Goal: Ask a question: Seek information or help from site administrators or community

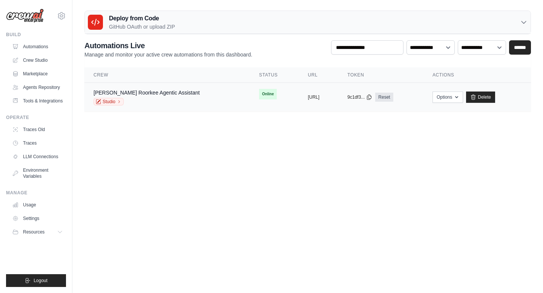
click at [205, 98] on td "[PERSON_NAME] Roorkee Agentic Assistant Studio" at bounding box center [166, 97] width 165 height 29
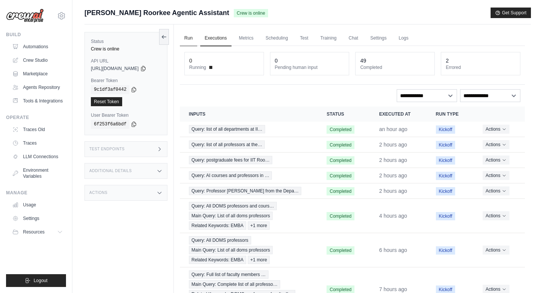
click at [194, 42] on link "Run" at bounding box center [188, 39] width 17 height 16
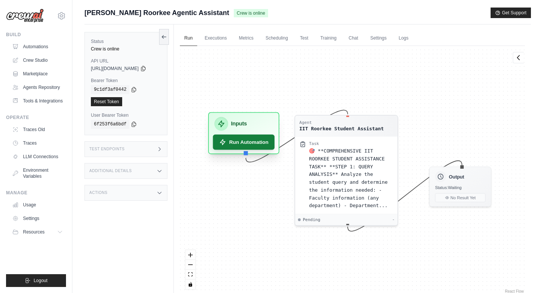
click at [263, 147] on button "Run Automation" at bounding box center [244, 142] width 62 height 15
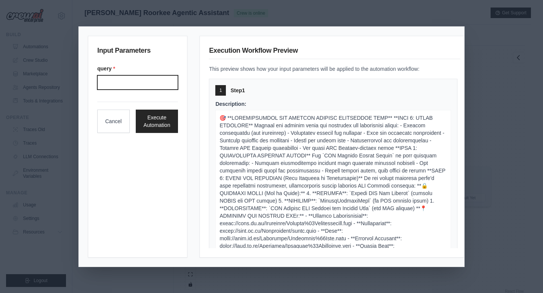
click at [155, 84] on input "Query" at bounding box center [137, 82] width 81 height 14
type input "**********"
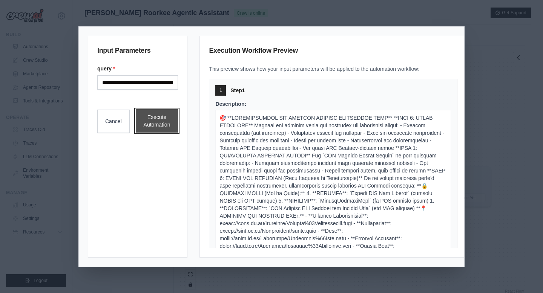
click at [164, 121] on button "Execute Automation" at bounding box center [157, 120] width 43 height 23
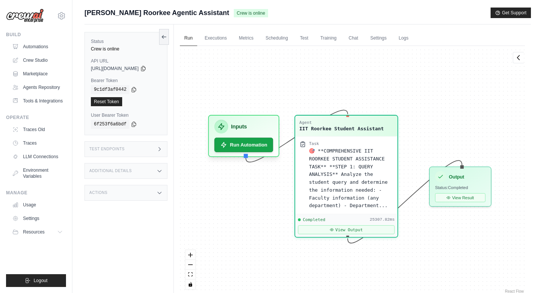
scroll to position [2168, 0]
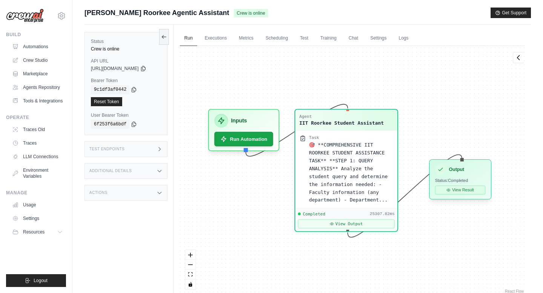
click at [481, 191] on button "View Result" at bounding box center [460, 190] width 51 height 9
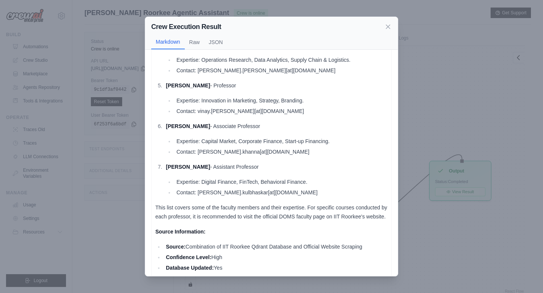
scroll to position [212, 0]
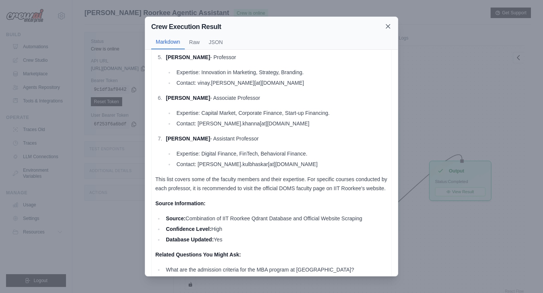
click at [391, 24] on icon at bounding box center [388, 27] width 8 height 8
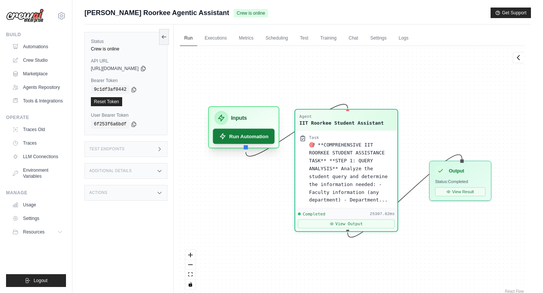
click at [272, 136] on button "Run Automation" at bounding box center [244, 136] width 62 height 15
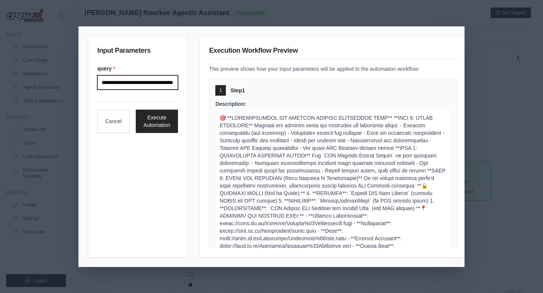
scroll to position [0, 40]
drag, startPoint x: 155, startPoint y: 81, endPoint x: 187, endPoint y: 86, distance: 32.0
click at [187, 86] on div "**********" at bounding box center [138, 147] width 100 height 222
type input "**********"
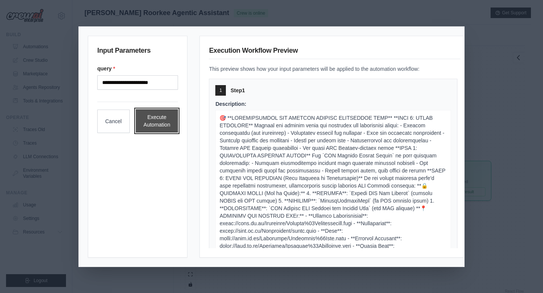
click at [166, 118] on button "Execute Automation" at bounding box center [157, 120] width 43 height 23
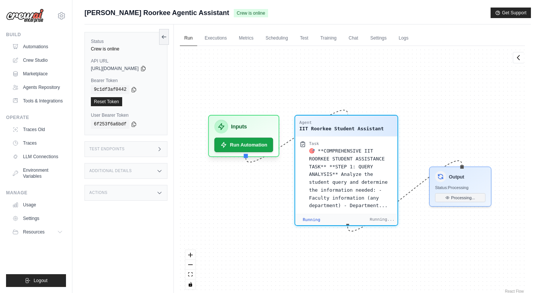
scroll to position [48, 0]
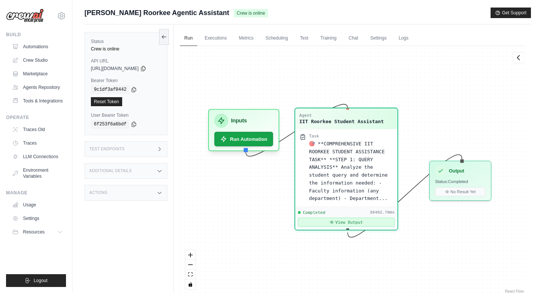
click at [359, 223] on button "View Output" at bounding box center [346, 222] width 96 height 9
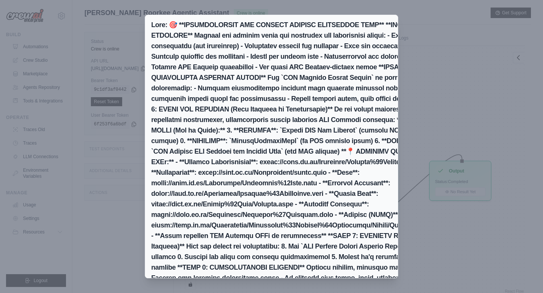
scroll to position [32, 0]
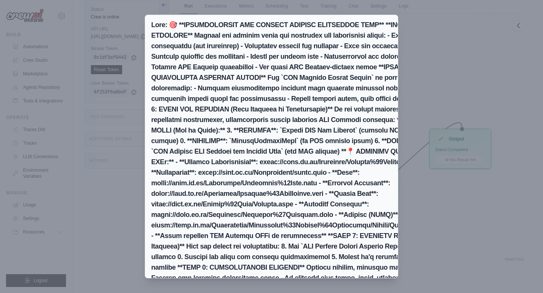
click at [391, 20] on h2 at bounding box center [300, 183] width 298 height 327
click at [150, 15] on div "Markdown Raw JSON" at bounding box center [271, 189] width 253 height 349
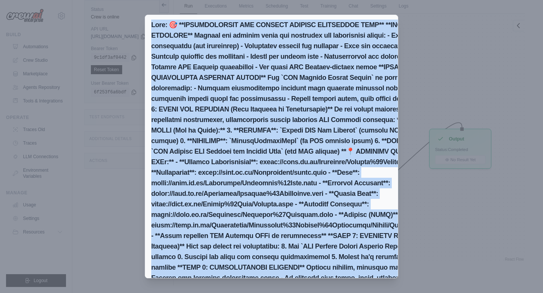
click at [434, 220] on div "Markdown Raw JSON List of Professors in the Department of Management Studies (D…" at bounding box center [271, 146] width 543 height 293
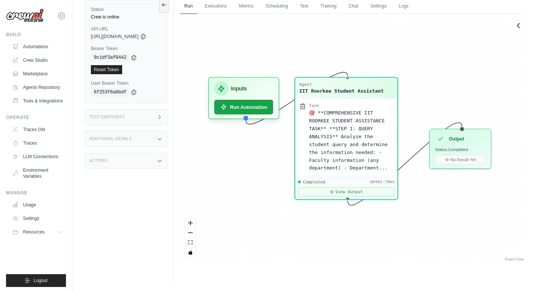
click at [434, 220] on div "Agent IIT Roorkee Student Assistant Task 🎯 **COMPREHENSIVE IIT ROORKEE STUDENT …" at bounding box center [352, 138] width 345 height 249
click at [266, 109] on button "Run Automation" at bounding box center [244, 104] width 62 height 15
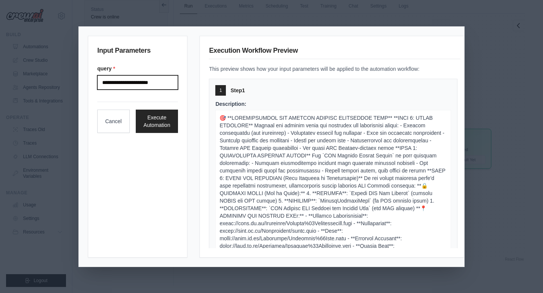
drag, startPoint x: 151, startPoint y: 82, endPoint x: 126, endPoint y: 80, distance: 25.0
click at [126, 80] on input "**********" at bounding box center [137, 82] width 81 height 14
type input "**********"
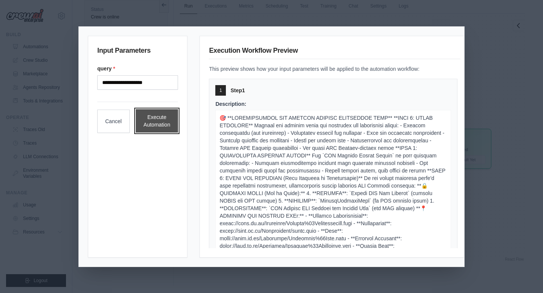
click at [159, 119] on button "Execute Automation" at bounding box center [157, 120] width 43 height 23
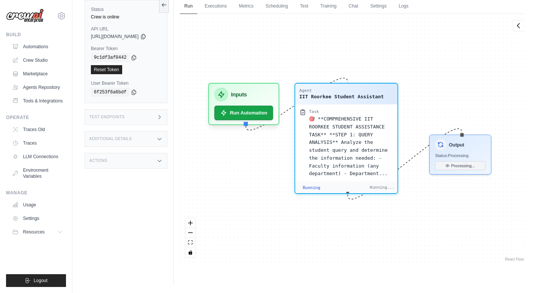
scroll to position [2964, 0]
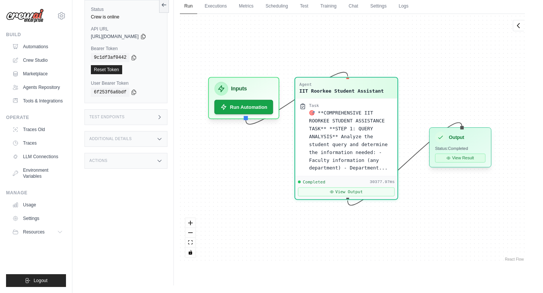
click at [464, 159] on button "View Result" at bounding box center [460, 158] width 51 height 9
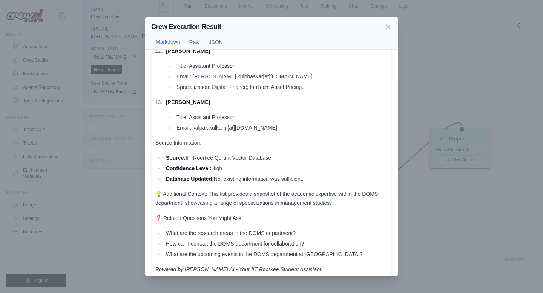
scroll to position [597, 0]
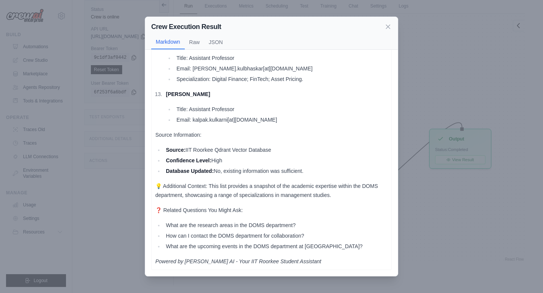
click at [383, 31] on div "Crew Execution Result" at bounding box center [271, 26] width 240 height 11
click at [389, 26] on icon at bounding box center [388, 27] width 8 height 8
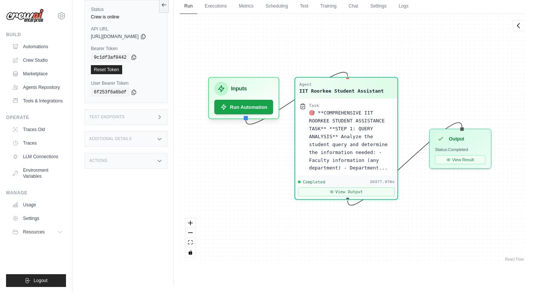
click at [134, 59] on icon at bounding box center [134, 57] width 6 height 6
click at [114, 67] on link "Reset Token" at bounding box center [106, 69] width 31 height 9
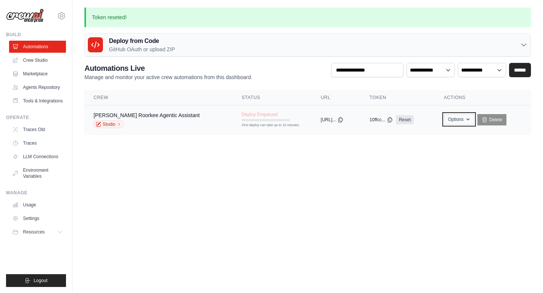
click at [450, 120] on button "Options" at bounding box center [459, 119] width 31 height 11
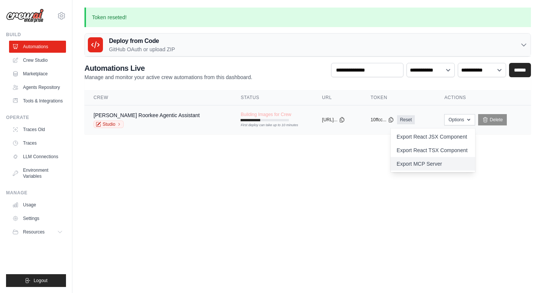
click at [418, 162] on link "Export MCP Server" at bounding box center [432, 164] width 84 height 14
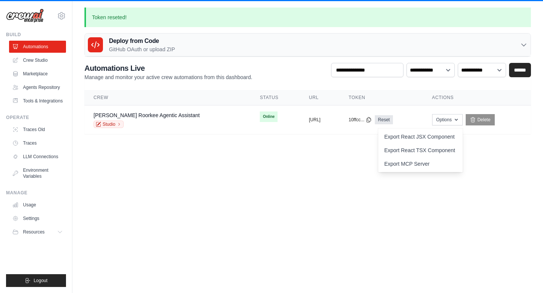
click at [280, 189] on body "vipil_cm@ms.iitr.ac.in Settings Build Automations" at bounding box center [271, 146] width 543 height 293
click at [127, 114] on link "[PERSON_NAME] Roorkee Agentic Assistant" at bounding box center [146, 115] width 106 height 6
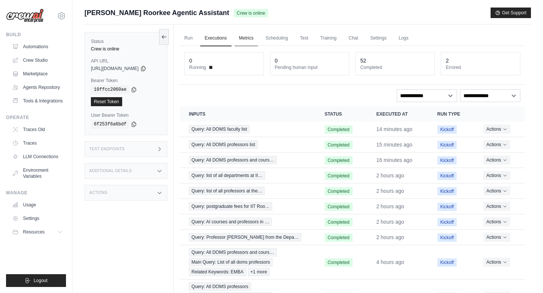
click at [253, 40] on link "Metrics" at bounding box center [246, 39] width 24 height 16
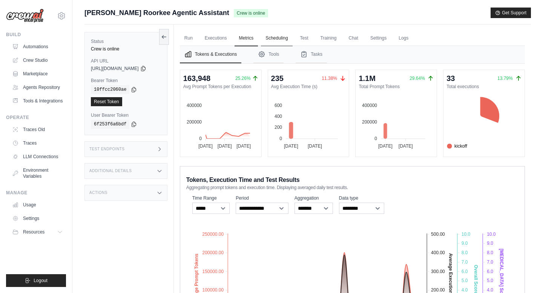
click at [292, 42] on link "Scheduling" at bounding box center [276, 39] width 31 height 16
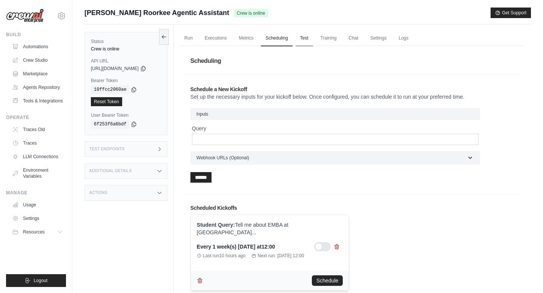
click at [312, 41] on link "Test" at bounding box center [303, 39] width 17 height 16
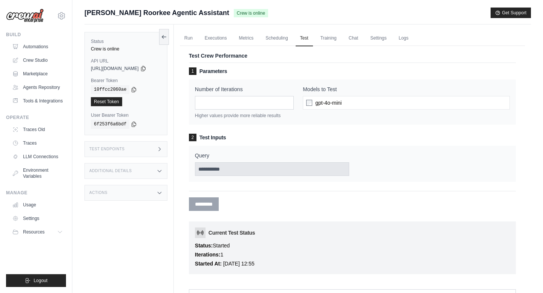
click at [366, 47] on div "Test Crew Performance 1 Parameters Number of Iterations * Higher values provide…" at bounding box center [352, 162] width 345 height 243
click at [357, 38] on link "Chat" at bounding box center [353, 39] width 18 height 16
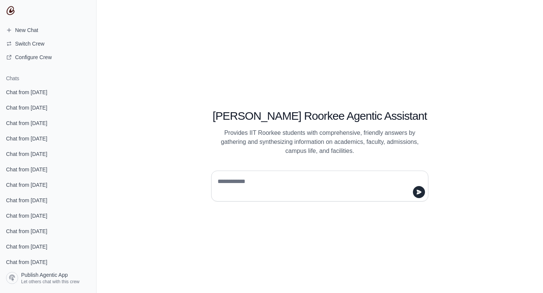
click at [231, 202] on div "Shishya Iit Roorkee Agentic Assistant Provides IIT Roorkee students with compre…" at bounding box center [319, 146] width 446 height 293
click at [235, 184] on textarea at bounding box center [317, 186] width 203 height 21
type textarea "*"
type textarea "**********"
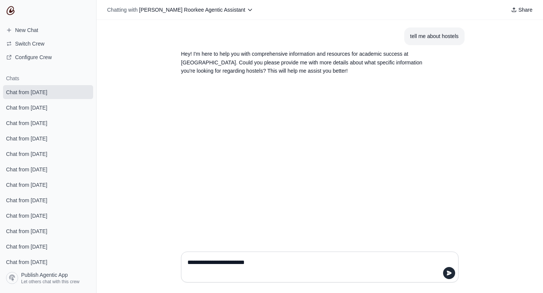
type textarea "**********"
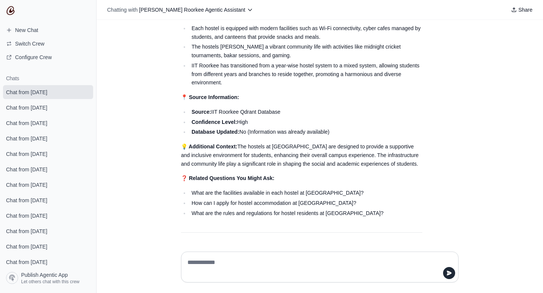
scroll to position [398, 0]
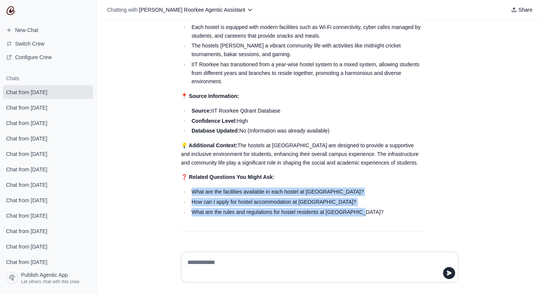
drag, startPoint x: 358, startPoint y: 209, endPoint x: 188, endPoint y: 190, distance: 171.1
click at [188, 190] on ul "What are the facilities available in each hostel at IIT Roorkee? How can I appl…" at bounding box center [301, 202] width 241 height 29
copy ul "What are the facilities available in each hostel at IIT Roorkee? How can I appl…"
click at [204, 265] on textarea at bounding box center [320, 267] width 268 height 21
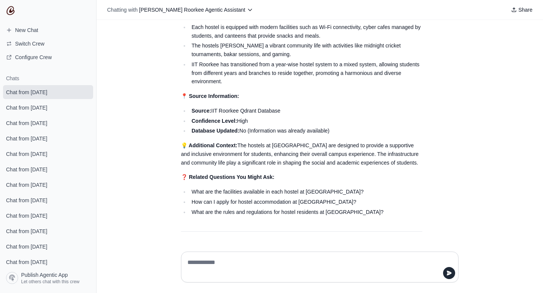
paste textarea "**********"
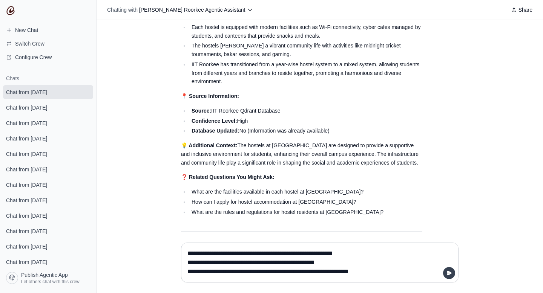
type textarea "**********"
click at [448, 273] on icon "submit" at bounding box center [449, 273] width 5 height 5
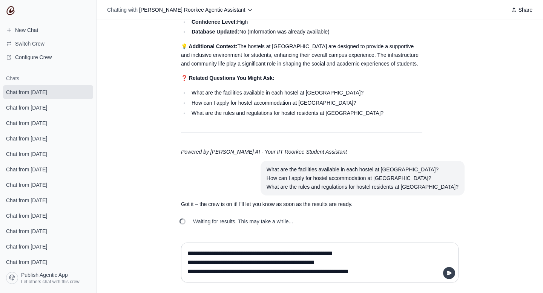
scroll to position [498, 0]
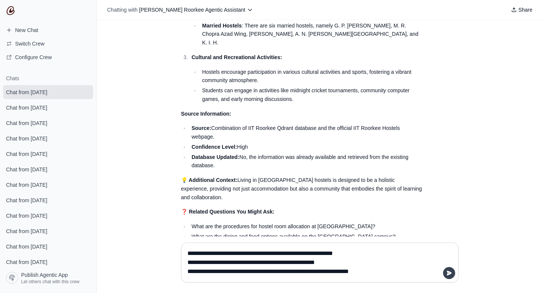
click at [448, 273] on icon "submit" at bounding box center [449, 273] width 5 height 5
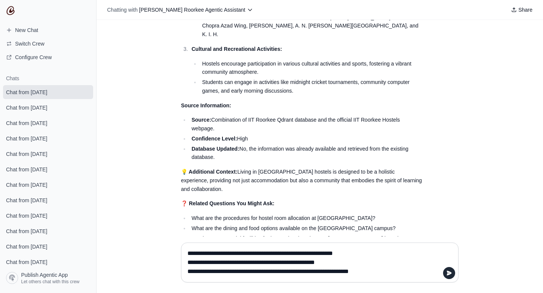
scroll to position [880, 0]
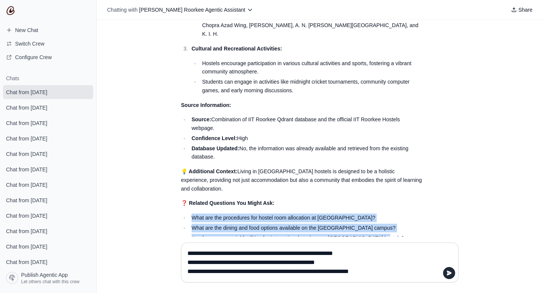
drag, startPoint x: 386, startPoint y: 211, endPoint x: 273, endPoint y: 182, distance: 116.5
click at [273, 182] on div "Facilities Available in Each Hostel at IIT Roorkee: General Facilities Common t…" at bounding box center [301, 58] width 241 height 446
copy ul "What are the procedures for hostel room allocation at IIT Roorkee? What are the…"
click at [246, 260] on textarea "**********" at bounding box center [320, 263] width 268 height 30
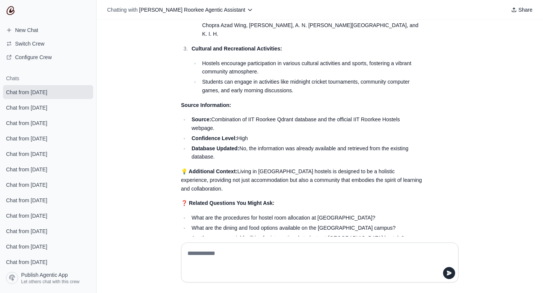
paste textarea "**********"
type textarea "**********"
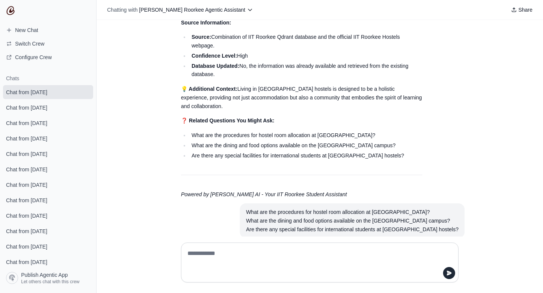
scroll to position [980, 0]
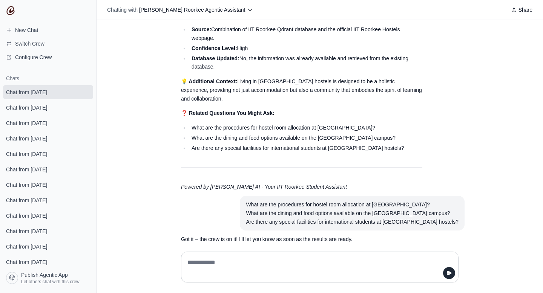
scroll to position [971, 0]
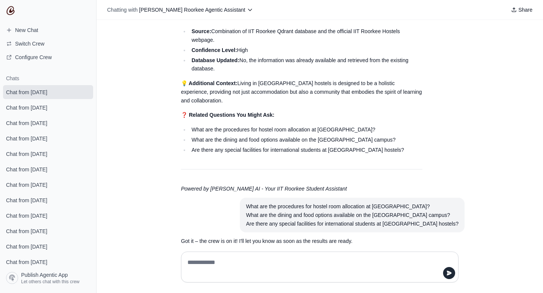
scroll to position [971, 0]
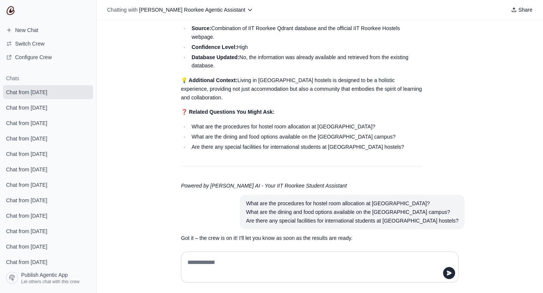
click at [193, 263] on textarea at bounding box center [317, 267] width 263 height 21
drag, startPoint x: 278, startPoint y: 177, endPoint x: 389, endPoint y: 167, distance: 111.3
click at [392, 195] on section "What are the procedures for hostel room allocation at IIT Roorkee? What are the…" at bounding box center [352, 212] width 225 height 35
drag, startPoint x: 437, startPoint y: 179, endPoint x: 263, endPoint y: 177, distance: 174.1
click at [263, 195] on article "What are the procedures for hostel room allocation at IIT Roorkee? What are the…" at bounding box center [319, 212] width 289 height 35
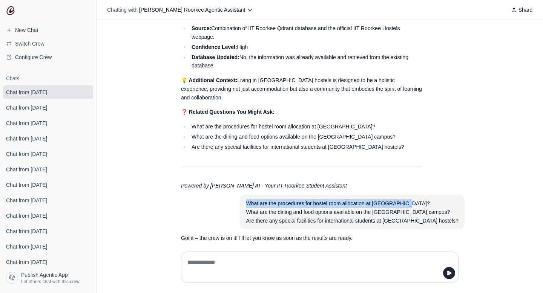
copy div "What are the procedures for hostel room allocation at IIT Roorkee?"
click at [254, 260] on textarea at bounding box center [317, 267] width 263 height 21
paste textarea "**********"
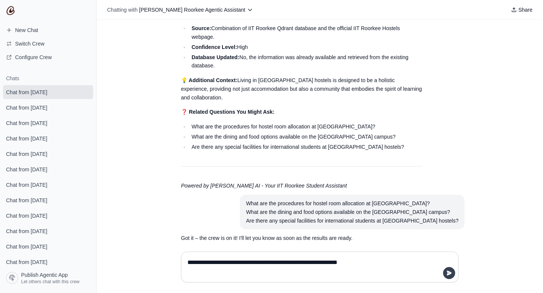
type textarea "**********"
click at [450, 271] on icon "submit" at bounding box center [449, 273] width 6 height 6
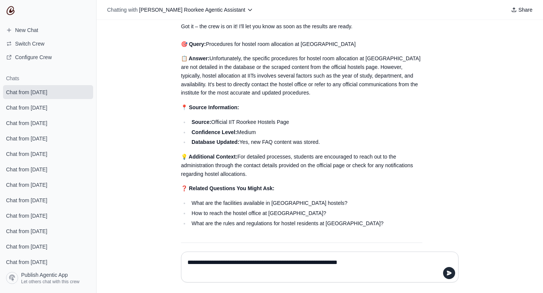
scroll to position [1226, 0]
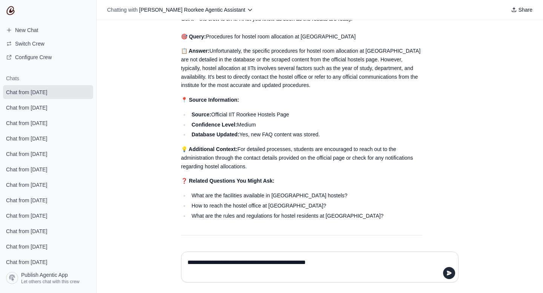
type textarea "**********"
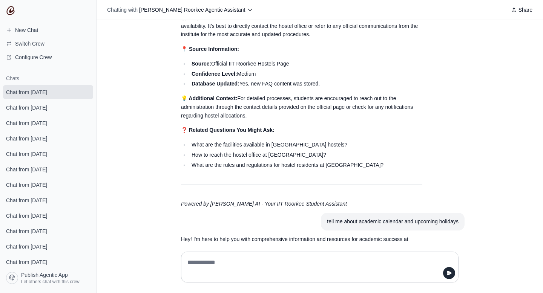
scroll to position [1278, 0]
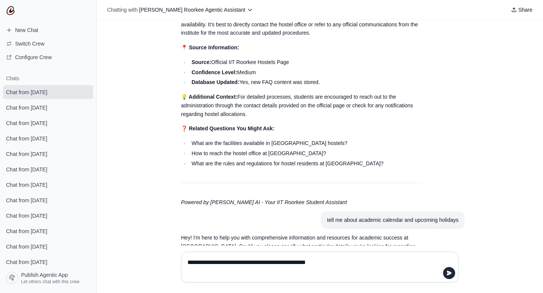
type textarea "**********"
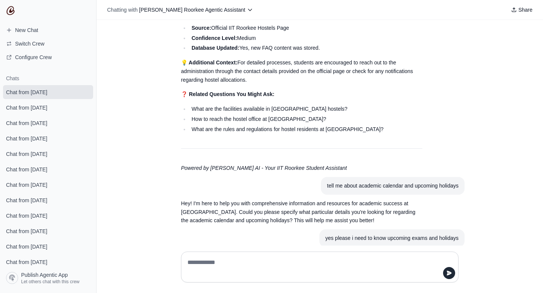
scroll to position [1330, 0]
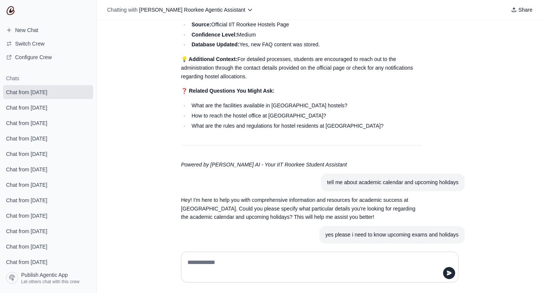
scroll to position [1330, 0]
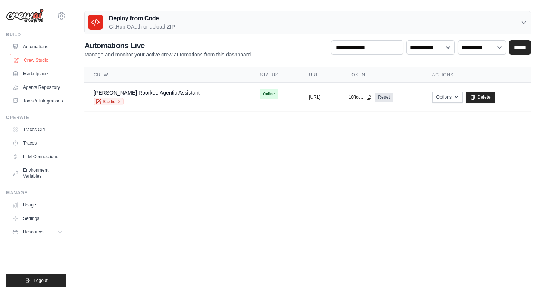
click at [41, 60] on link "Crew Studio" at bounding box center [38, 60] width 57 height 12
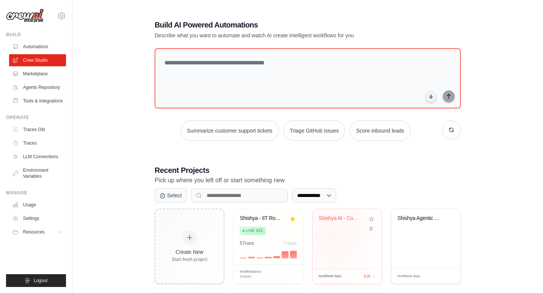
click at [333, 236] on div "Shishya AI - Complete IIT Roorkee S..." at bounding box center [346, 239] width 69 height 60
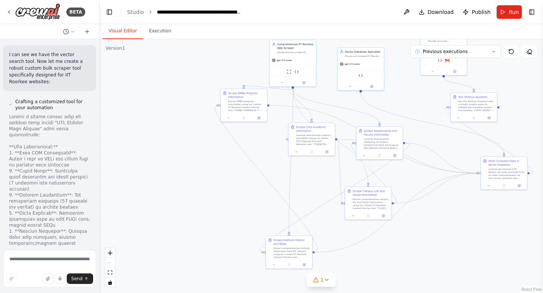
scroll to position [31225, 0]
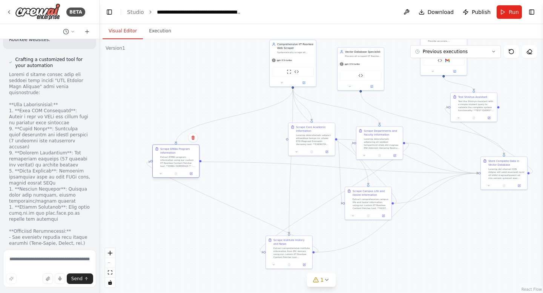
drag, startPoint x: 254, startPoint y: 105, endPoint x: 187, endPoint y: 160, distance: 86.5
click at [187, 160] on div "Extract EMBA program information using our custom IIT Roorkee Content Fetcher t…" at bounding box center [178, 162] width 37 height 12
drag, startPoint x: 282, startPoint y: 243, endPoint x: 226, endPoint y: 247, distance: 56.7
click at [226, 247] on div "Scrape Institute History and News" at bounding box center [235, 246] width 37 height 8
drag, startPoint x: 360, startPoint y: 204, endPoint x: 382, endPoint y: 276, distance: 74.8
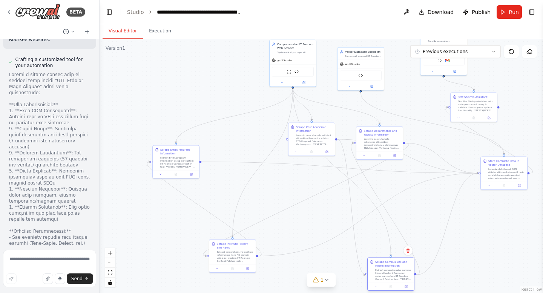
click at [382, 276] on div "Extract comprehensive campus life and hostel information using our custom IIT R…" at bounding box center [393, 275] width 37 height 12
drag, startPoint x: 315, startPoint y: 144, endPoint x: 479, endPoint y: 272, distance: 208.3
click at [479, 272] on div at bounding box center [480, 267] width 37 height 12
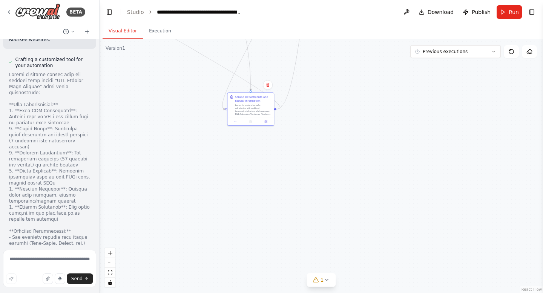
drag, startPoint x: 393, startPoint y: 141, endPoint x: 281, endPoint y: 126, distance: 113.1
click at [281, 126] on div ".deletable-edge-delete-btn { width: 20px; height: 20px; border: 0px solid #ffff…" at bounding box center [321, 166] width 443 height 254
click at [152, 28] on button "Execution" at bounding box center [160, 31] width 34 height 16
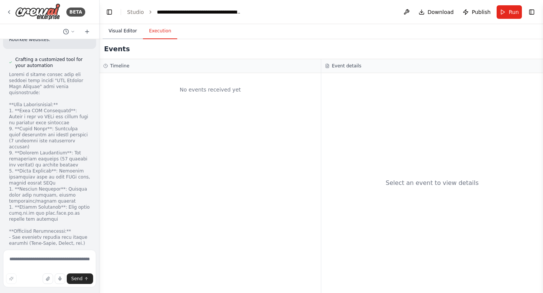
click at [129, 35] on button "Visual Editor" at bounding box center [123, 31] width 40 height 16
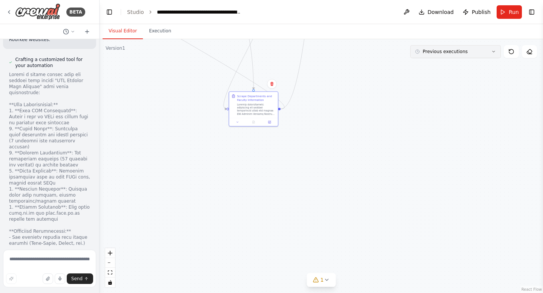
click at [464, 51] on span "Previous executions" at bounding box center [445, 52] width 45 height 6
click at [440, 79] on div "9/26/2025" at bounding box center [459, 78] width 75 height 6
click at [409, 12] on button at bounding box center [406, 12] width 12 height 14
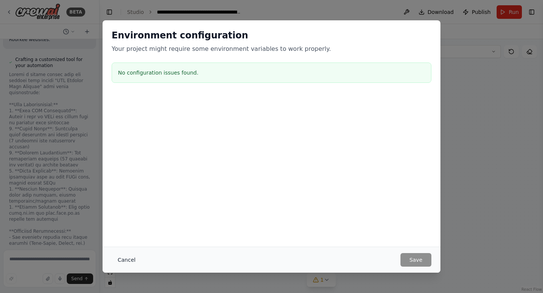
click at [121, 261] on button "Cancel" at bounding box center [127, 260] width 30 height 14
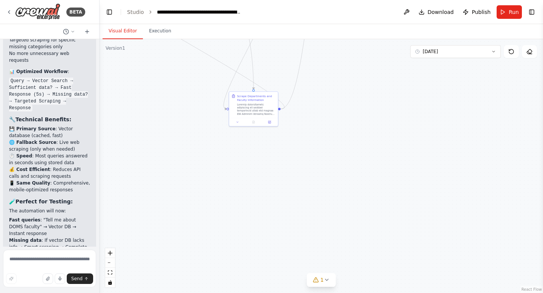
scroll to position [23553, 0]
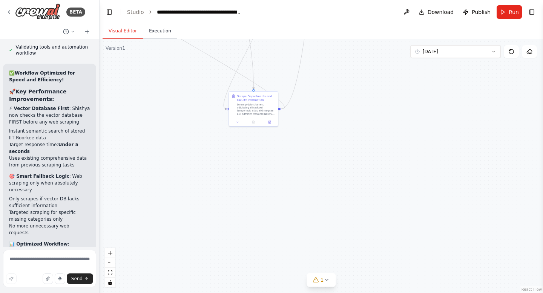
click at [155, 29] on button "Execution" at bounding box center [160, 31] width 34 height 16
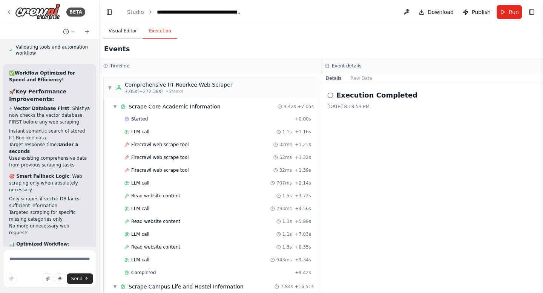
click at [124, 29] on button "Visual Editor" at bounding box center [123, 31] width 40 height 16
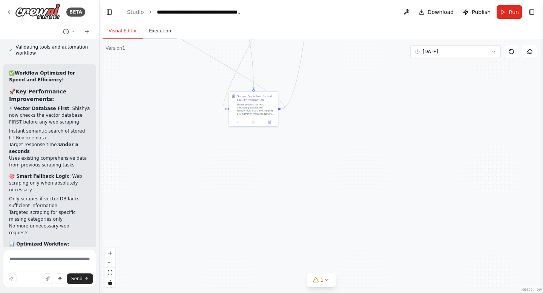
click at [148, 34] on button "Execution" at bounding box center [160, 31] width 34 height 16
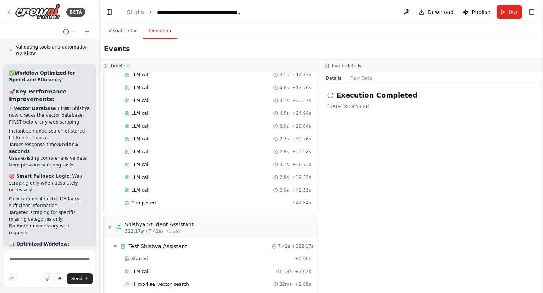
scroll to position [4481, 0]
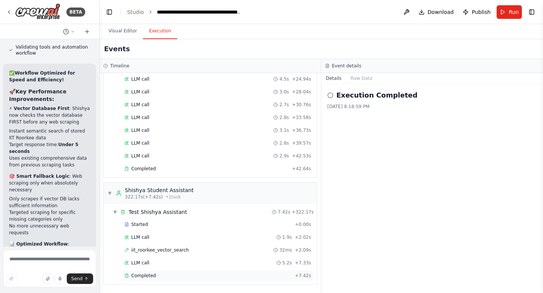
click at [152, 276] on span "Completed" at bounding box center [143, 276] width 24 height 6
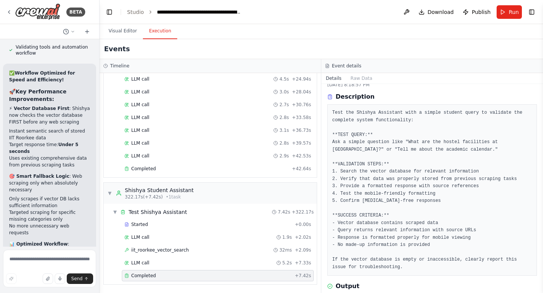
scroll to position [96, 0]
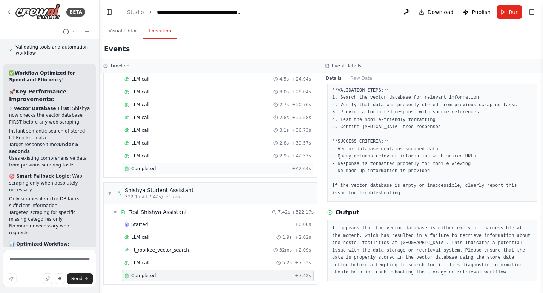
click at [171, 167] on div "Completed" at bounding box center [206, 169] width 164 height 6
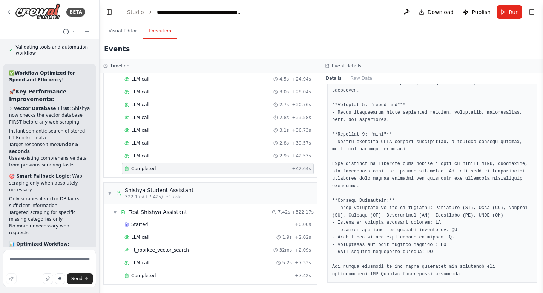
scroll to position [632, 0]
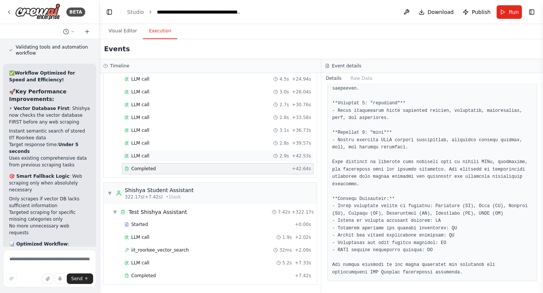
click at [152, 158] on div "LLM call 2.9s + 42.53s" at bounding box center [217, 156] width 187 height 6
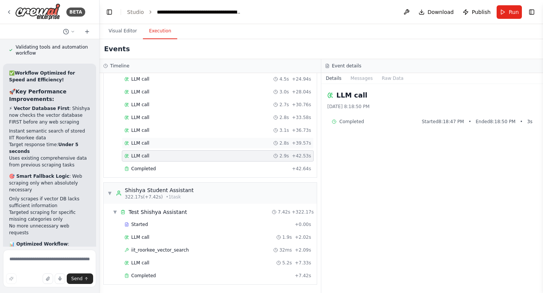
click at [145, 145] on span "LLM call" at bounding box center [140, 143] width 18 height 6
click at [144, 127] on div "LLM call 3.1s + 36.73s" at bounding box center [218, 130] width 192 height 11
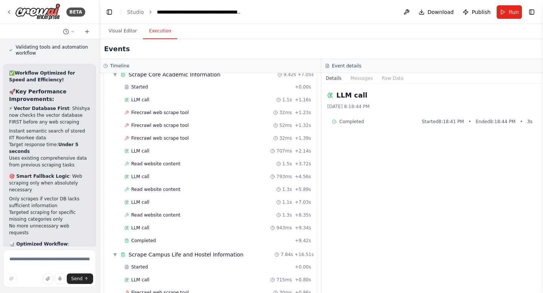
scroll to position [0, 0]
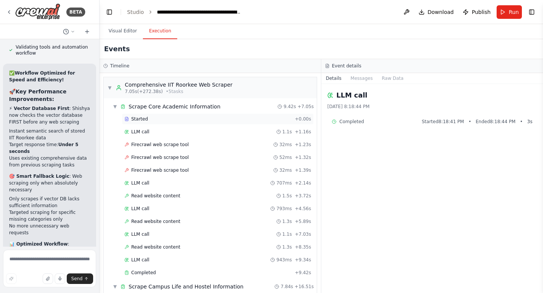
click at [141, 119] on span "Started" at bounding box center [139, 119] width 17 height 6
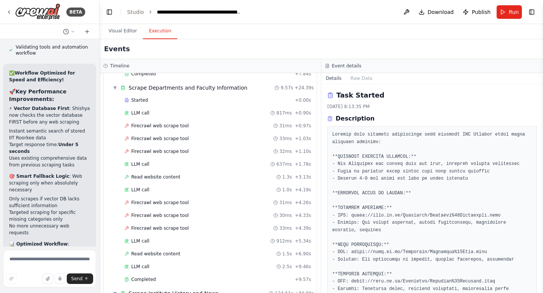
scroll to position [357, 0]
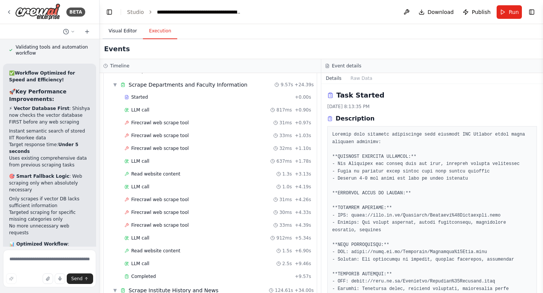
click at [114, 32] on button "Visual Editor" at bounding box center [123, 31] width 40 height 16
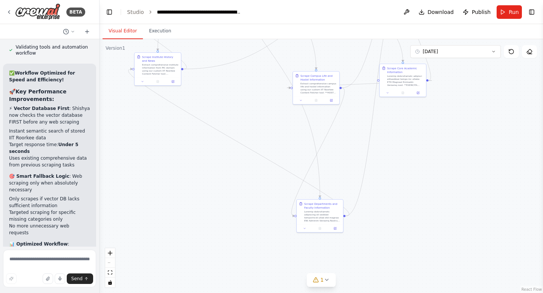
drag, startPoint x: 276, startPoint y: 192, endPoint x: 333, endPoint y: 290, distance: 113.7
click at [340, 293] on div ".deletable-edge-delete-btn { width: 20px; height: 20px; border: 0px solid #ffff…" at bounding box center [321, 166] width 443 height 254
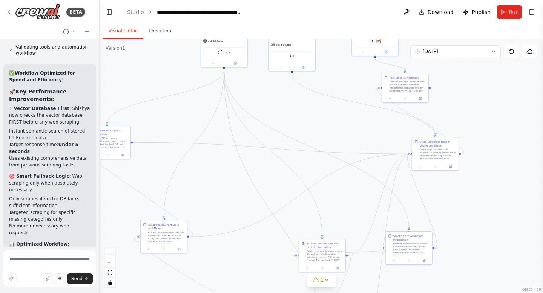
drag, startPoint x: 263, startPoint y: 125, endPoint x: 269, endPoint y: 293, distance: 167.8
click at [269, 293] on div ".deletable-edge-delete-btn { width: 20px; height: 20px; border: 0px solid #ffff…" at bounding box center [321, 166] width 443 height 254
drag, startPoint x: 277, startPoint y: 129, endPoint x: 326, endPoint y: 133, distance: 49.1
click at [330, 135] on div ".deletable-edge-delete-btn { width: 20px; height: 20px; border: 0px solid #ffff…" at bounding box center [321, 166] width 443 height 254
drag, startPoint x: 122, startPoint y: 133, endPoint x: 164, endPoint y: 109, distance: 48.3
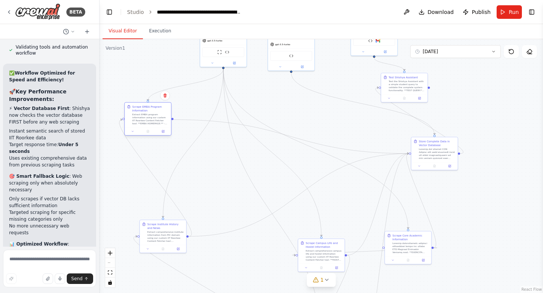
click at [164, 109] on div "Scrape EMBA Program Information" at bounding box center [150, 109] width 37 height 8
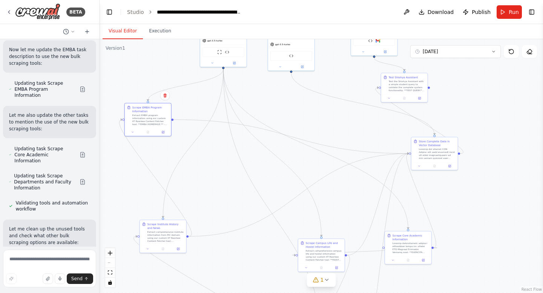
scroll to position [26896, 0]
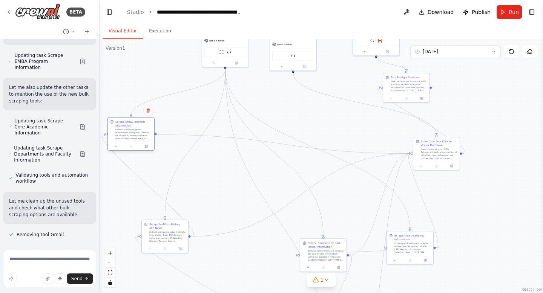
drag, startPoint x: 167, startPoint y: 120, endPoint x: 150, endPoint y: 134, distance: 22.3
click at [150, 134] on div "Extract EMBA program information using our custom IIT Roorkee Content Fetcher t…" at bounding box center [133, 134] width 37 height 12
drag, startPoint x: 430, startPoint y: 153, endPoint x: 416, endPoint y: 168, distance: 20.0
click at [416, 168] on div at bounding box center [427, 168] width 37 height 12
drag, startPoint x: 435, startPoint y: 174, endPoint x: 333, endPoint y: 112, distance: 119.4
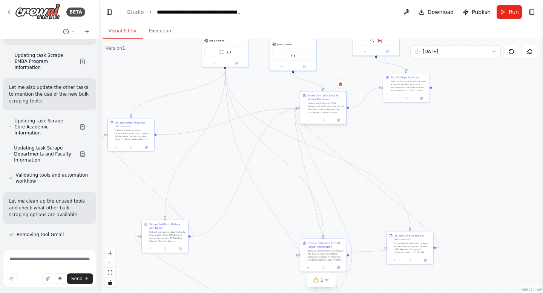
click at [334, 112] on div "Store Complete Data in Vector Database" at bounding box center [323, 103] width 46 height 25
drag, startPoint x: 165, startPoint y: 224, endPoint x: 153, endPoint y: 183, distance: 42.6
click at [153, 183] on div ".deletable-edge-delete-btn { width: 20px; height: 20px; border: 0px solid #ffff…" at bounding box center [260, 181] width 222 height 127
drag, startPoint x: 169, startPoint y: 208, endPoint x: 154, endPoint y: 225, distance: 22.1
click at [154, 225] on div "Scrape Institute History and News Extract comprehensive institute information f…" at bounding box center [138, 213] width 46 height 25
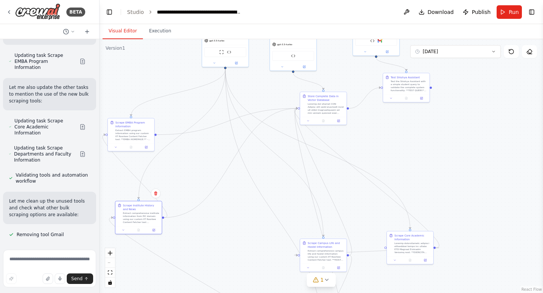
click at [422, 163] on div ".deletable-edge-delete-btn { width: 20px; height: 20px; border: 0px solid #ffff…" at bounding box center [321, 166] width 443 height 254
drag, startPoint x: 328, startPoint y: 104, endPoint x: 289, endPoint y: 129, distance: 45.1
click at [289, 129] on div at bounding box center [288, 130] width 37 height 12
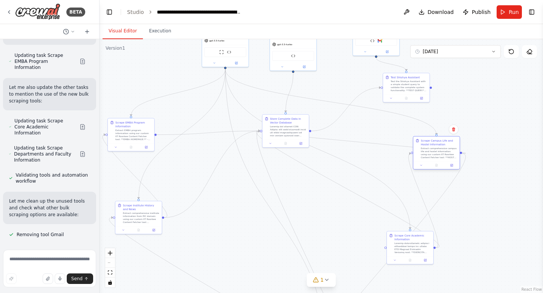
drag, startPoint x: 323, startPoint y: 257, endPoint x: 435, endPoint y: 156, distance: 150.5
click at [435, 156] on div "Extract comprehensive campus life and hostel information using our custom IIT R…" at bounding box center [439, 153] width 37 height 12
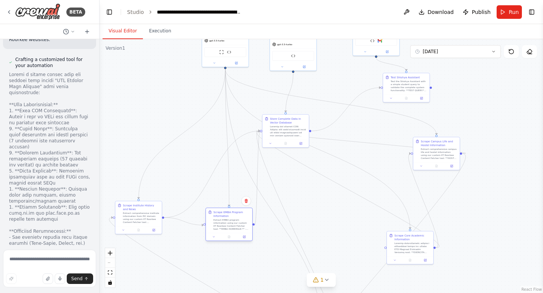
drag, startPoint x: 126, startPoint y: 126, endPoint x: 227, endPoint y: 217, distance: 136.6
click at [227, 217] on div "Scrape EMBA Program Information" at bounding box center [231, 214] width 37 height 8
drag, startPoint x: 436, startPoint y: 152, endPoint x: 507, endPoint y: 155, distance: 71.7
click at [507, 155] on div "Extract comprehensive campus life and hostel information using our custom IIT R…" at bounding box center [510, 157] width 37 height 12
drag, startPoint x: 418, startPoint y: 237, endPoint x: 400, endPoint y: 234, distance: 18.0
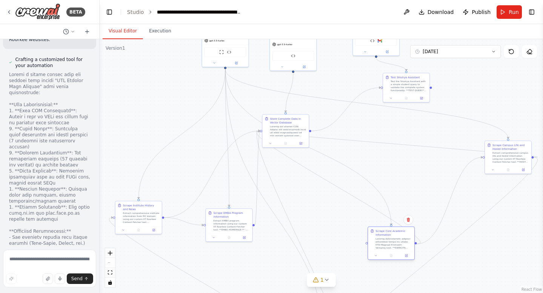
click at [400, 234] on div "Scrape Core Academic Information" at bounding box center [393, 233] width 37 height 8
drag, startPoint x: 407, startPoint y: 81, endPoint x: 391, endPoint y: 120, distance: 41.9
click at [391, 120] on div "Test the Shishya Assistant with a simple student query to validate the complete…" at bounding box center [393, 123] width 37 height 12
drag, startPoint x: 225, startPoint y: 58, endPoint x: 137, endPoint y: 92, distance: 94.3
click at [137, 92] on div "ScrapeWebsiteTool IIT Roorkee Content Fetcher" at bounding box center [138, 85] width 46 height 15
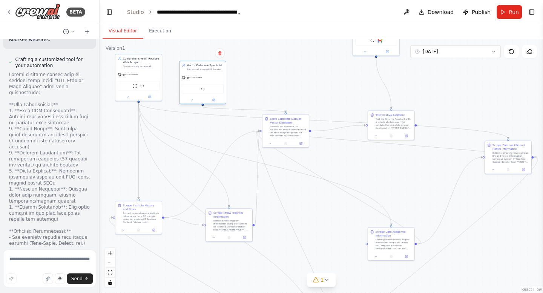
drag, startPoint x: 269, startPoint y: 65, endPoint x: 183, endPoint y: 97, distance: 91.7
click at [183, 97] on div at bounding box center [202, 100] width 46 height 8
drag, startPoint x: 273, startPoint y: 129, endPoint x: 199, endPoint y: 142, distance: 75.1
click at [199, 142] on div at bounding box center [212, 145] width 37 height 12
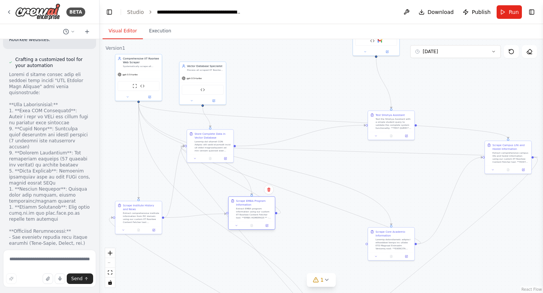
drag, startPoint x: 220, startPoint y: 220, endPoint x: 244, endPoint y: 210, distance: 26.2
click at [244, 210] on div "Extract EMBA program information using our custom IIT Roorkee Content Fetcher t…" at bounding box center [254, 213] width 37 height 12
drag, startPoint x: 214, startPoint y: 153, endPoint x: 211, endPoint y: 160, distance: 7.2
click at [211, 160] on div "Store Complete Data in Vector Database" at bounding box center [206, 148] width 46 height 25
drag, startPoint x: 401, startPoint y: 132, endPoint x: 298, endPoint y: 159, distance: 106.5
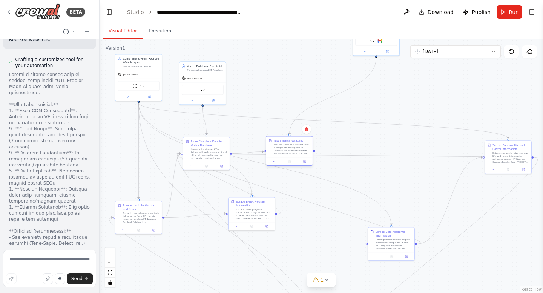
click at [298, 159] on div at bounding box center [289, 162] width 46 height 8
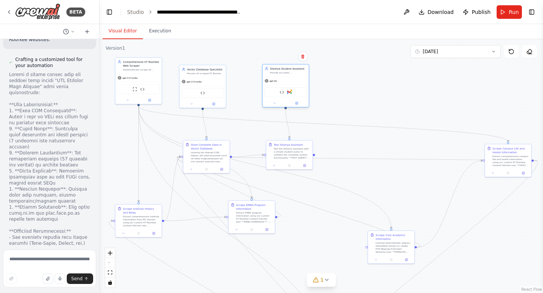
drag, startPoint x: 377, startPoint y: 52, endPoint x: 286, endPoint y: 106, distance: 105.9
click at [286, 106] on div at bounding box center [285, 104] width 46 height 8
drag, startPoint x: 495, startPoint y: 160, endPoint x: 349, endPoint y: 159, distance: 145.9
click at [349, 159] on div "Extract comprehensive campus life and hostel information using our custom IIT R…" at bounding box center [363, 160] width 37 height 12
drag, startPoint x: 393, startPoint y: 252, endPoint x: 311, endPoint y: 226, distance: 85.4
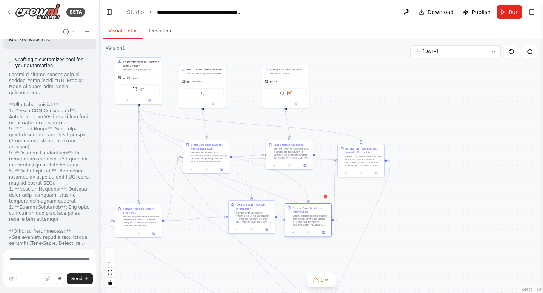
click at [311, 226] on div at bounding box center [310, 220] width 37 height 12
click at [111, 265] on div "React Flow controls" at bounding box center [110, 267] width 10 height 39
click at [111, 263] on div "React Flow controls" at bounding box center [110, 267] width 10 height 39
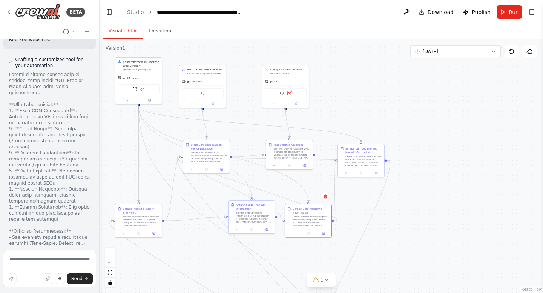
click at [111, 263] on div "React Flow controls" at bounding box center [110, 267] width 10 height 39
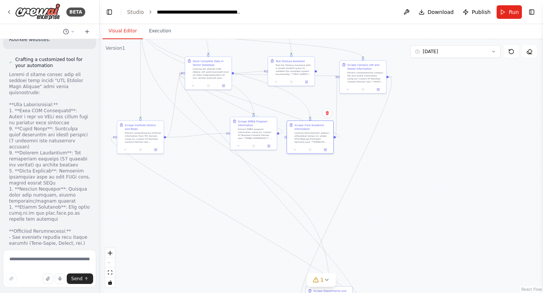
drag, startPoint x: 211, startPoint y: 264, endPoint x: 213, endPoint y: 181, distance: 83.7
click at [213, 181] on div ".deletable-edge-delete-btn { width: 20px; height: 20px; border: 0px solid #ffff…" at bounding box center [321, 166] width 443 height 254
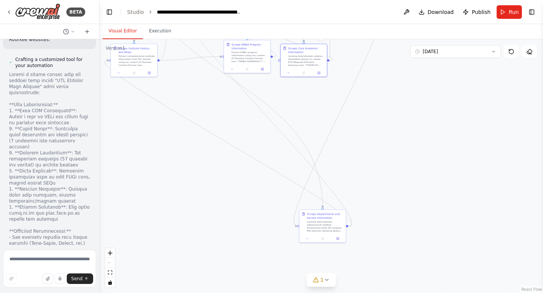
drag, startPoint x: 213, startPoint y: 181, endPoint x: 207, endPoint y: 103, distance: 77.6
click at [207, 103] on div ".deletable-edge-delete-btn { width: 20px; height: 20px; border: 0px solid #ffff…" at bounding box center [321, 166] width 443 height 254
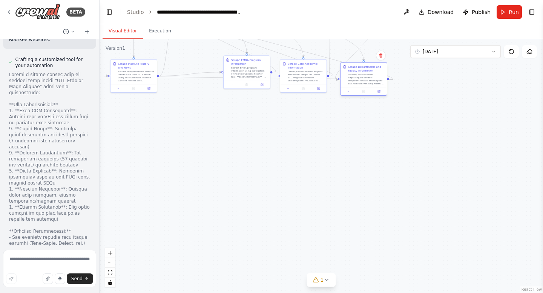
drag, startPoint x: 315, startPoint y: 217, endPoint x: 358, endPoint y: 69, distance: 153.7
click at [358, 69] on div "Scrape Departments and Faculty Information" at bounding box center [366, 69] width 37 height 8
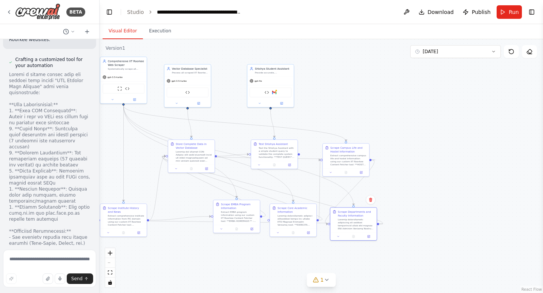
drag, startPoint x: 289, startPoint y: 149, endPoint x: 279, endPoint y: 293, distance: 144.7
click at [279, 293] on div ".deletable-edge-delete-btn { width: 20px; height: 20px; border: 0px solid #ffff…" at bounding box center [321, 166] width 443 height 254
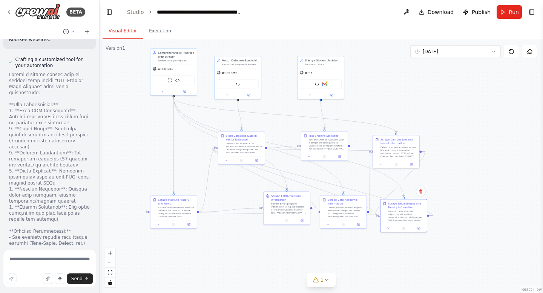
drag, startPoint x: 435, startPoint y: 192, endPoint x: 485, endPoint y: 184, distance: 50.8
click at [485, 184] on div ".deletable-edge-delete-btn { width: 20px; height: 20px; border: 0px solid #ffff…" at bounding box center [321, 166] width 443 height 254
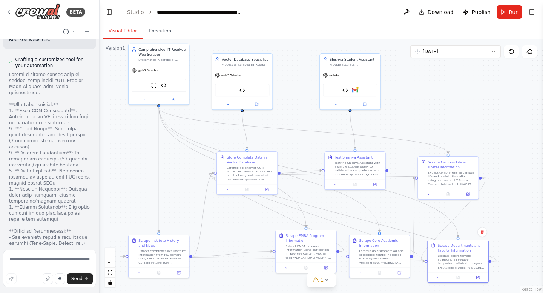
drag, startPoint x: 293, startPoint y: 259, endPoint x: 373, endPoint y: 293, distance: 86.7
click at [373, 293] on div ".deletable-edge-delete-btn { width: 20px; height: 20px; border: 0px solid #ffff…" at bounding box center [321, 166] width 443 height 254
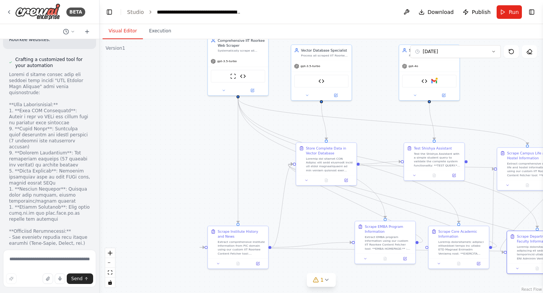
drag, startPoint x: 139, startPoint y: 178, endPoint x: 218, endPoint y: 168, distance: 79.5
click at [219, 169] on div ".deletable-edge-delete-btn { width: 20px; height: 20px; border: 0px solid #ffff…" at bounding box center [321, 166] width 443 height 254
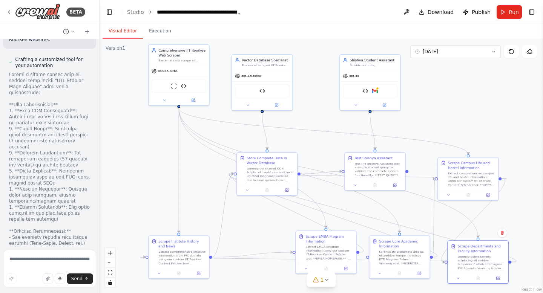
drag, startPoint x: 184, startPoint y: 170, endPoint x: 125, endPoint y: 180, distance: 60.0
click at [125, 180] on div ".deletable-edge-delete-btn { width: 20px; height: 20px; border: 0px solid #ffff…" at bounding box center [321, 166] width 443 height 254
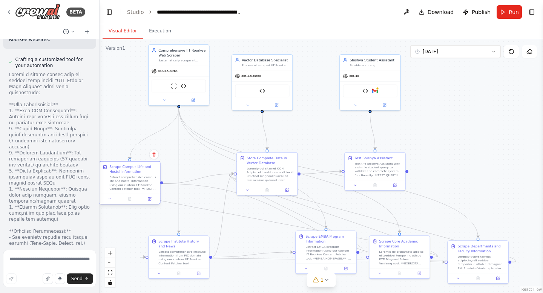
drag, startPoint x: 458, startPoint y: 172, endPoint x: 121, endPoint y: 177, distance: 337.0
click at [121, 177] on div "Extract comprehensive campus life and hostel information using our custom IIT R…" at bounding box center [132, 183] width 47 height 16
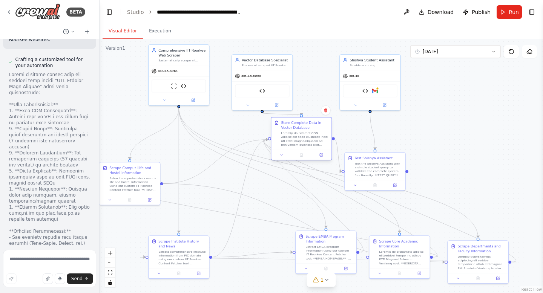
drag, startPoint x: 258, startPoint y: 161, endPoint x: 291, endPoint y: 128, distance: 46.4
click at [291, 128] on div "Store Complete Data in Vector Database" at bounding box center [304, 125] width 47 height 10
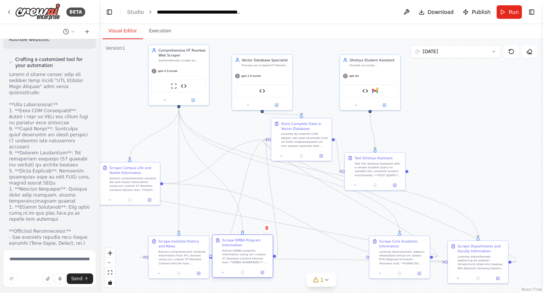
drag, startPoint x: 320, startPoint y: 241, endPoint x: 237, endPoint y: 246, distance: 82.7
click at [237, 246] on div "Scrape EMBA Program Information" at bounding box center [245, 243] width 47 height 10
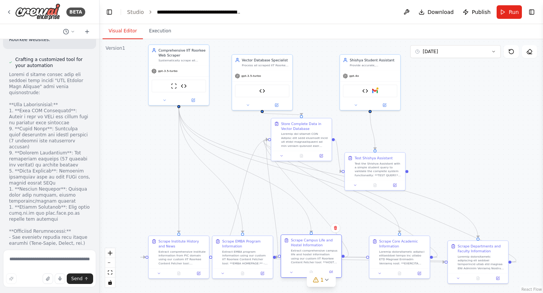
drag, startPoint x: 127, startPoint y: 188, endPoint x: 309, endPoint y: 259, distance: 196.0
click at [309, 259] on div "Extract comprehensive campus life and hostel information using our custom IIT R…" at bounding box center [314, 257] width 47 height 16
drag, startPoint x: 398, startPoint y: 254, endPoint x: 381, endPoint y: 255, distance: 17.4
click at [381, 255] on div at bounding box center [387, 257] width 47 height 16
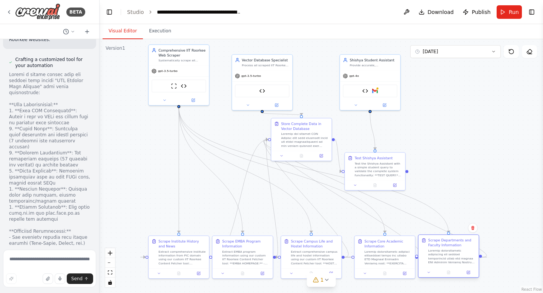
drag, startPoint x: 488, startPoint y: 253, endPoint x: 460, endPoint y: 249, distance: 28.5
click at [460, 249] on div "Scrape Departments and Faculty Information" at bounding box center [451, 251] width 47 height 26
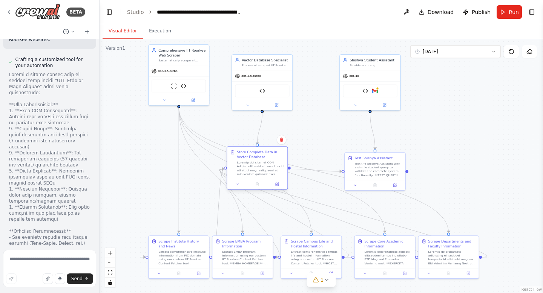
drag, startPoint x: 304, startPoint y: 150, endPoint x: 260, endPoint y: 180, distance: 53.2
click at [260, 179] on div "Store Complete Data in Vector Database" at bounding box center [257, 163] width 60 height 32
drag, startPoint x: 271, startPoint y: 66, endPoint x: 271, endPoint y: 60, distance: 6.4
click at [271, 60] on div "Process all scraped IIT Roorkee data and store it systematically in the vector …" at bounding box center [265, 60] width 47 height 4
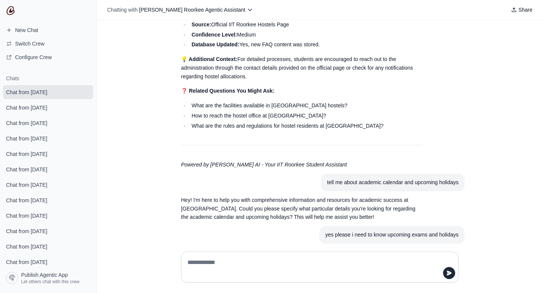
scroll to position [1330, 0]
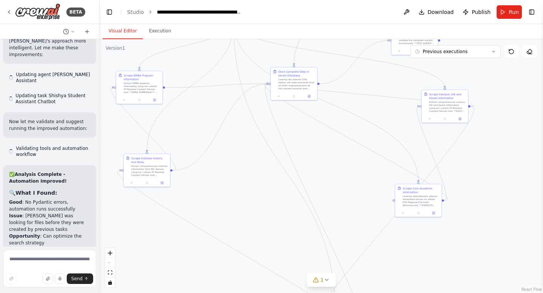
scroll to position [11233, 0]
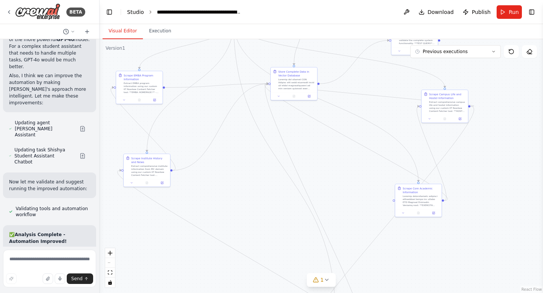
click at [134, 13] on link "Studio" at bounding box center [135, 12] width 17 height 6
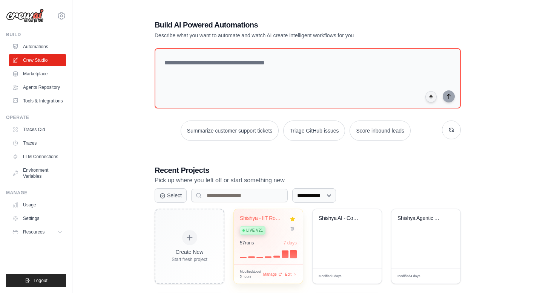
click at [252, 227] on div "Live v21" at bounding box center [253, 231] width 26 height 8
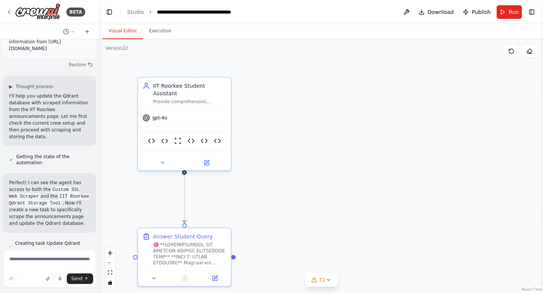
scroll to position [81394, 0]
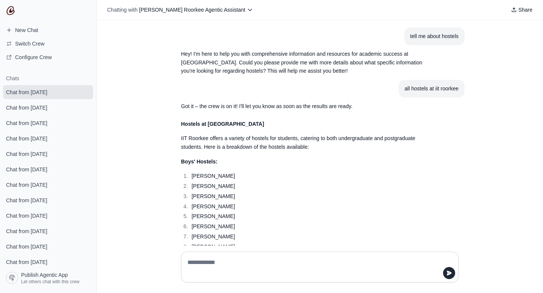
scroll to position [1330, 0]
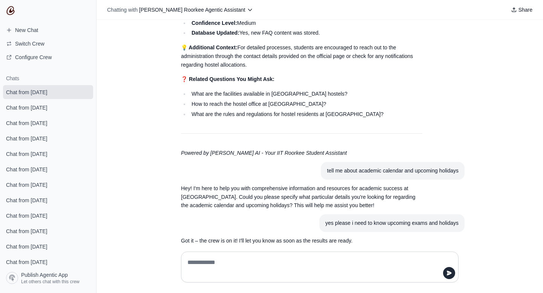
scroll to position [1330, 0]
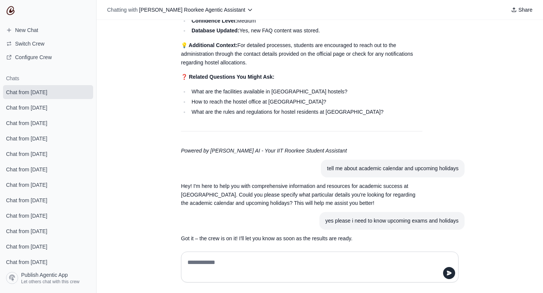
click at [211, 263] on textarea at bounding box center [317, 267] width 263 height 21
type textarea "**********"
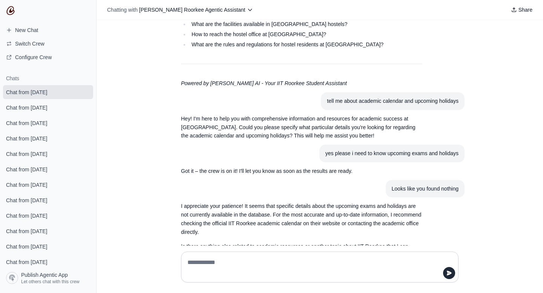
scroll to position [1398, 0]
type textarea "**********"
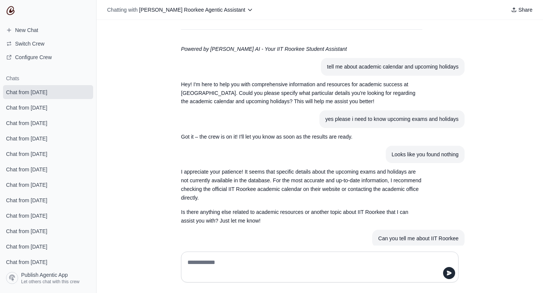
scroll to position [1450, 0]
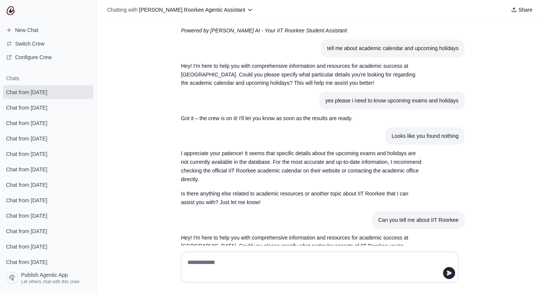
type textarea "*"
type textarea "**********"
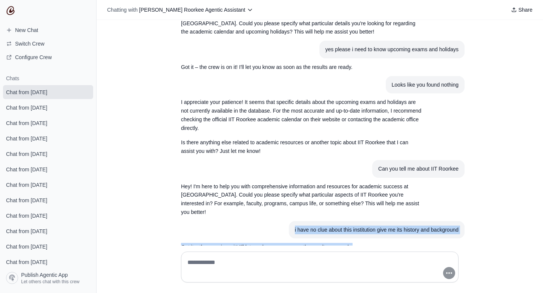
scroll to position [1502, 0]
drag, startPoint x: 294, startPoint y: 213, endPoint x: 435, endPoint y: 210, distance: 141.8
click at [412, 243] on p "Got it – the crew is on it! I'll let you know as soon as the results are ready." at bounding box center [301, 247] width 241 height 9
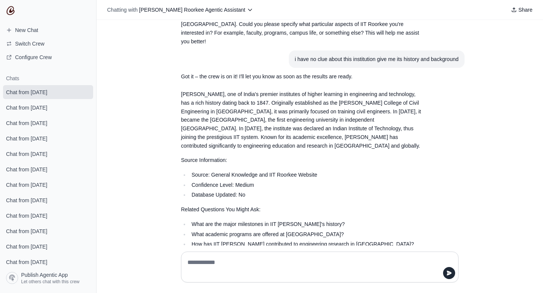
scroll to position [1676, 0]
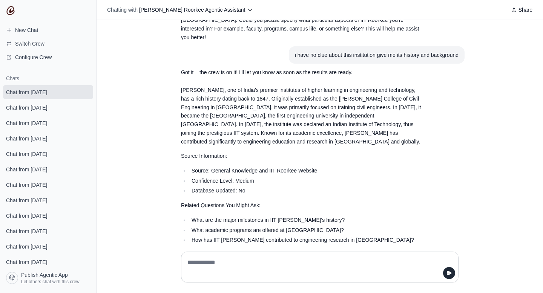
click at [239, 271] on textarea at bounding box center [320, 267] width 268 height 21
type textarea "**********"
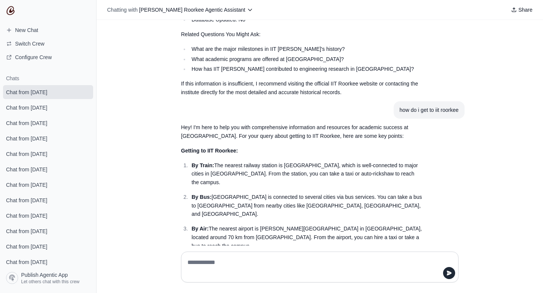
scroll to position [1850, 0]
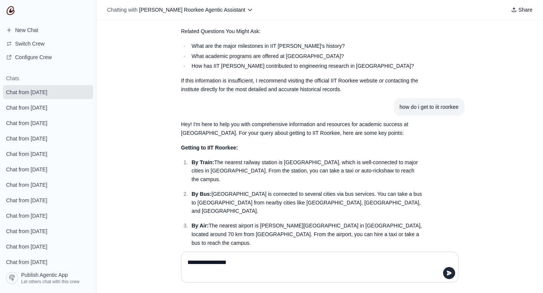
type textarea "**********"
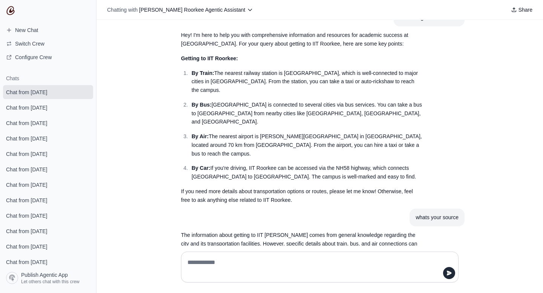
scroll to position [1940, 0]
click at [190, 262] on textarea at bounding box center [320, 267] width 268 height 21
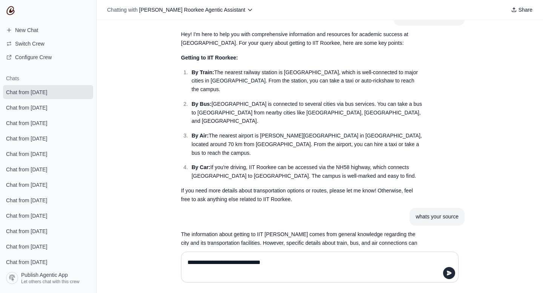
type textarea "**********"
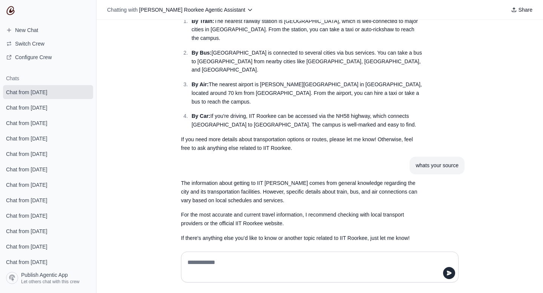
scroll to position [1992, 0]
